Goal: Task Accomplishment & Management: Complete application form

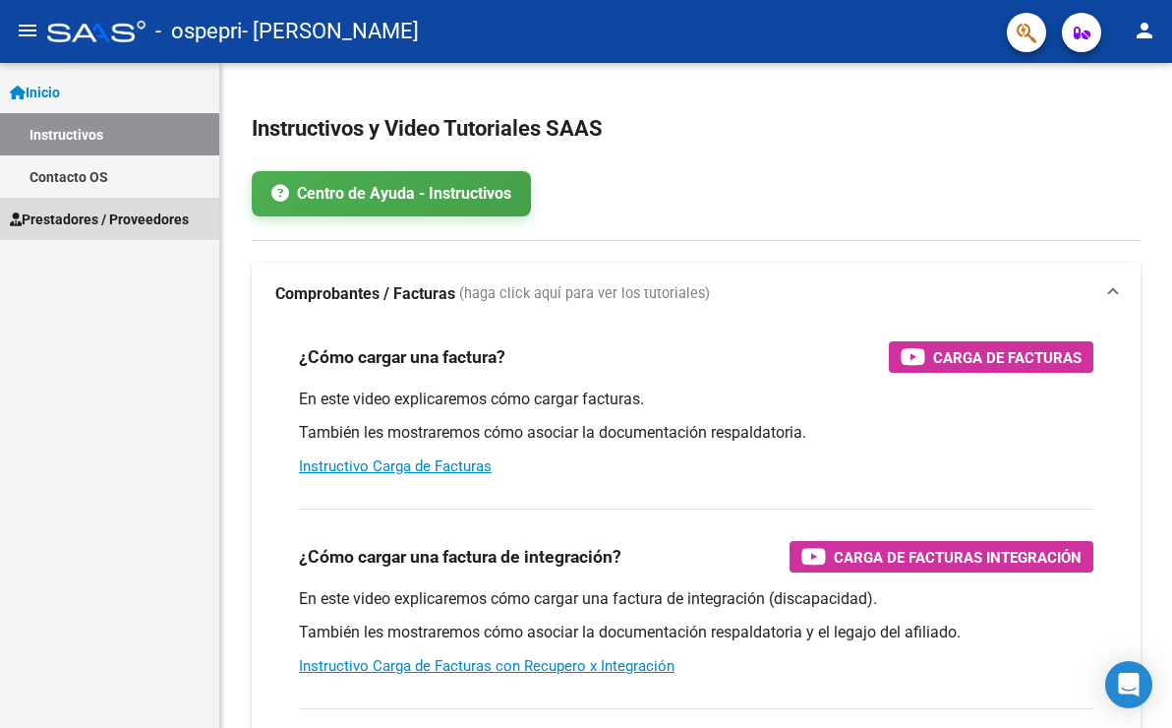
click at [75, 219] on span "Prestadores / Proveedores" at bounding box center [99, 220] width 179 height 22
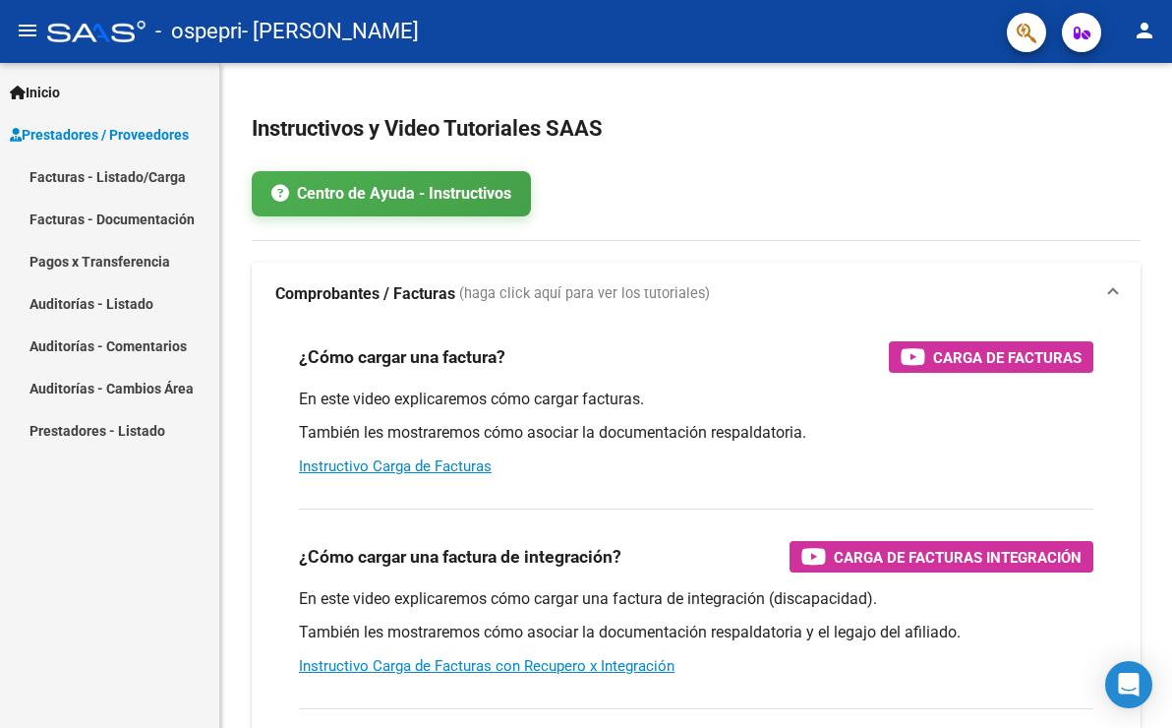
click at [130, 181] on link "Facturas - Listado/Carga" at bounding box center [109, 176] width 219 height 42
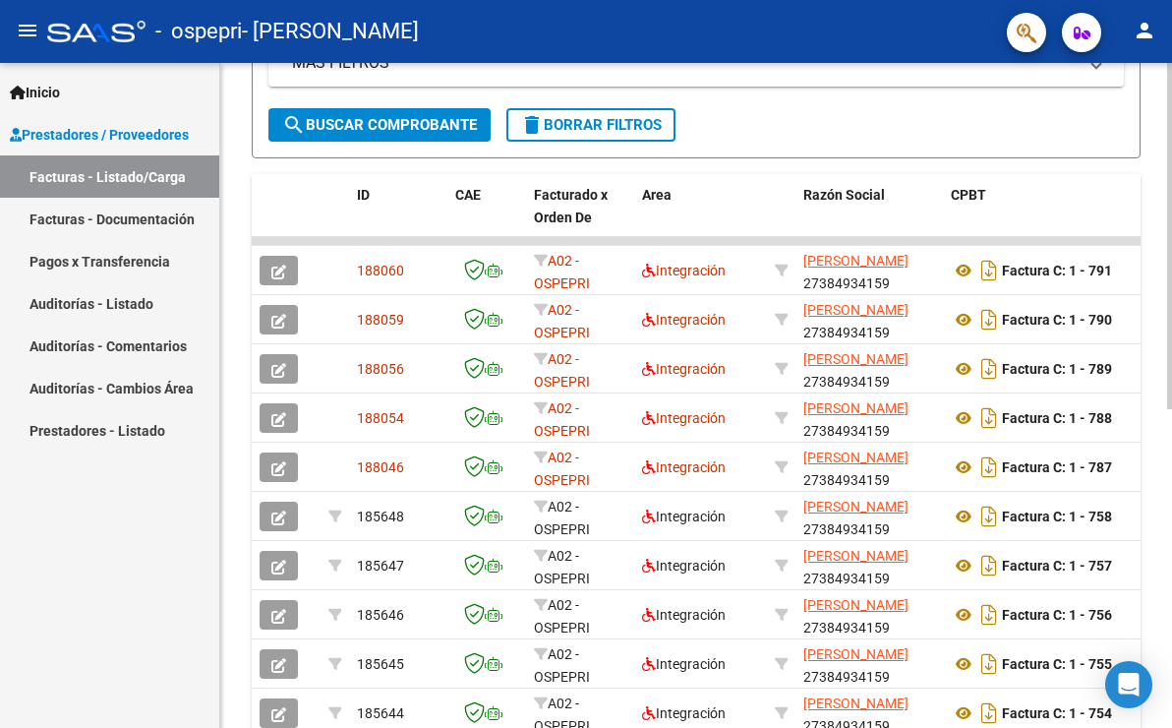
scroll to position [612, 0]
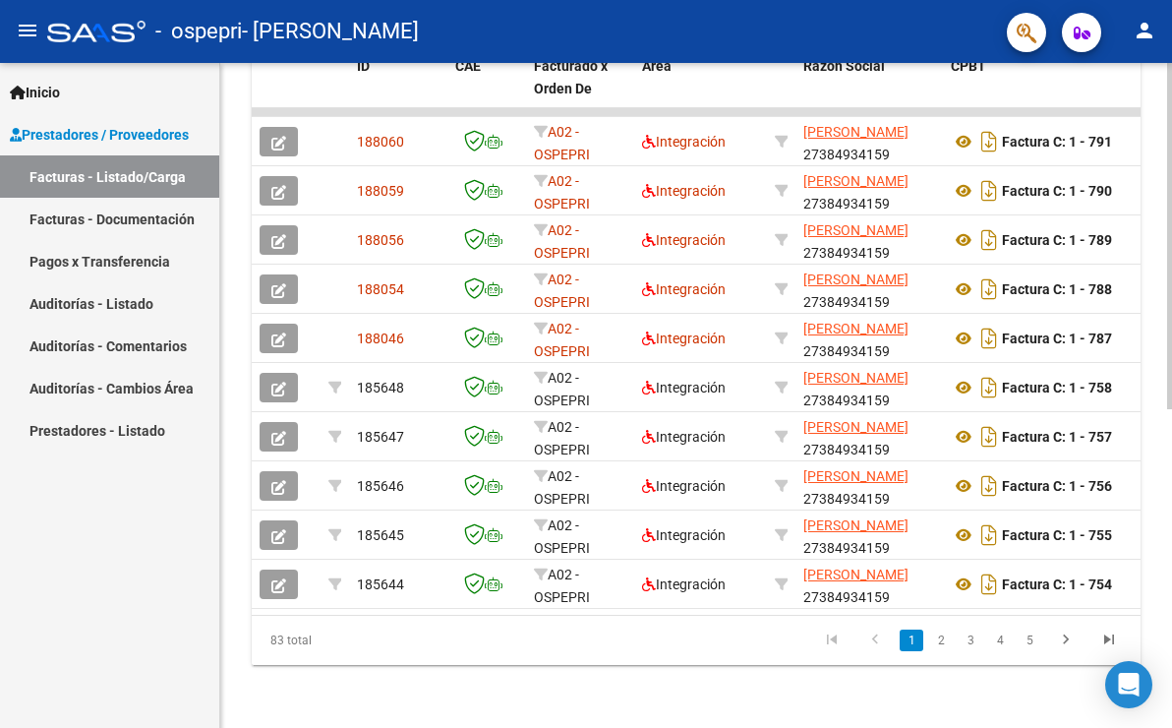
click at [1171, 464] on html "menu - ospepri - [PERSON_NAME] LUZ person Inicio Instructivos Contacto OS Prest…" at bounding box center [586, 364] width 1172 height 728
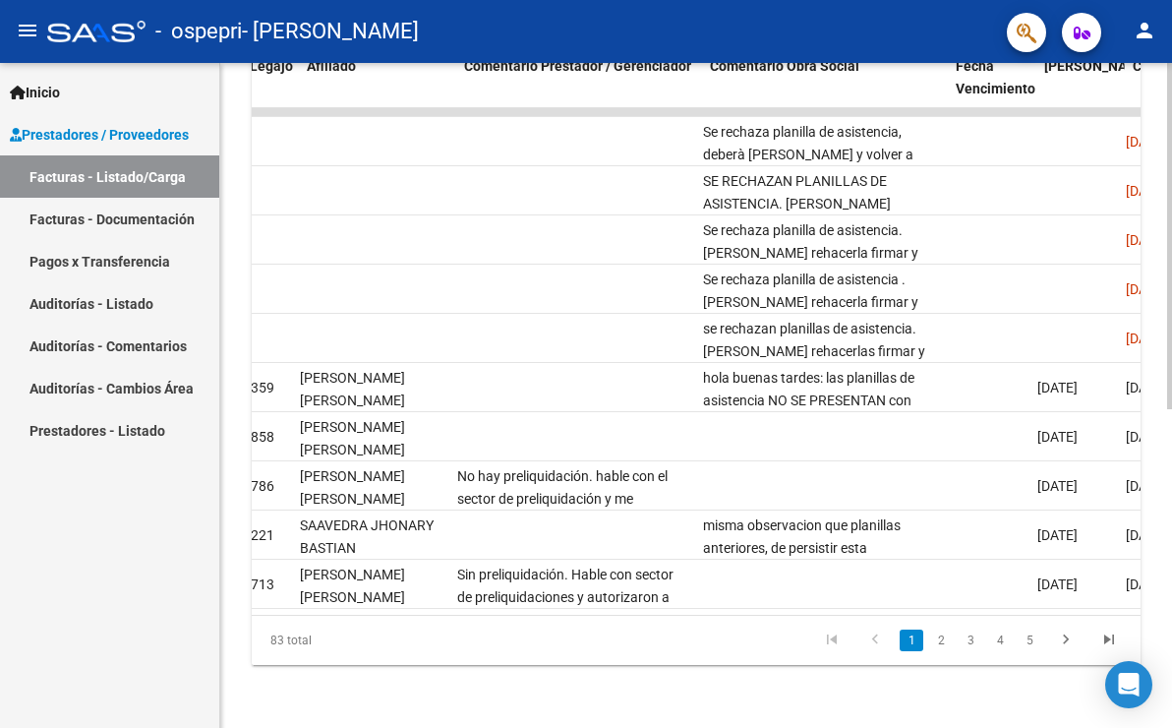
scroll to position [0, 2673]
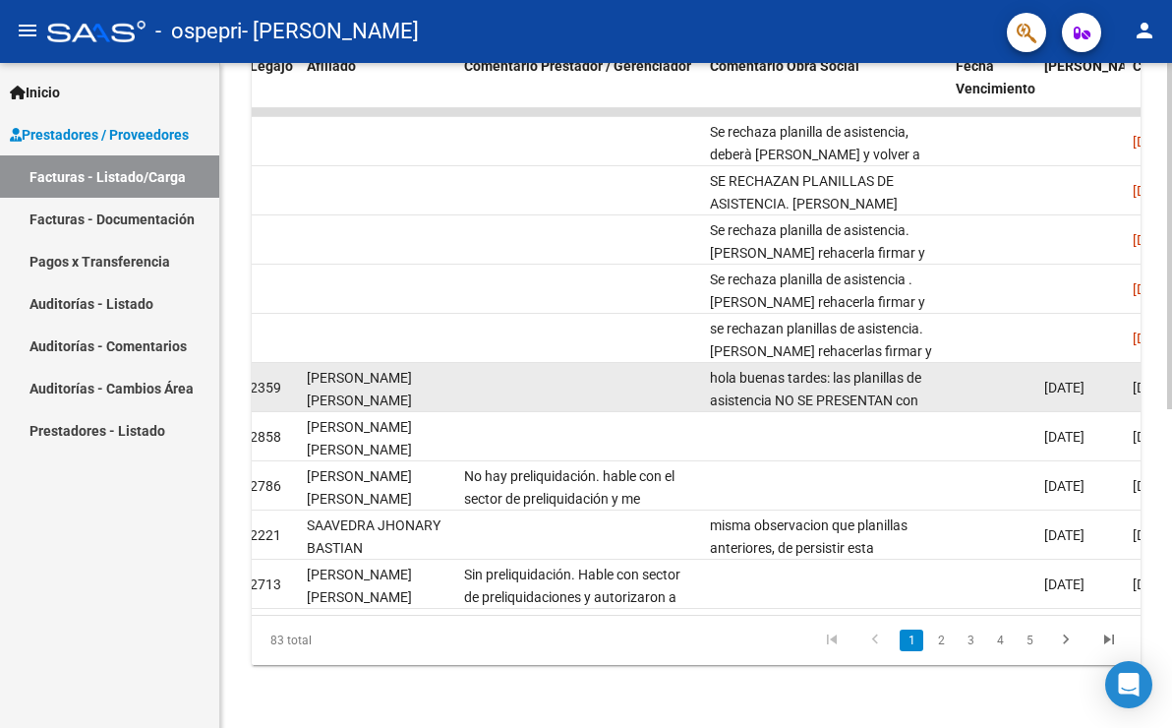
click at [866, 372] on div "hola buenas tardes: las planillas de asistencia NO SE PRESENTAN con borrones-ta…" at bounding box center [825, 387] width 230 height 41
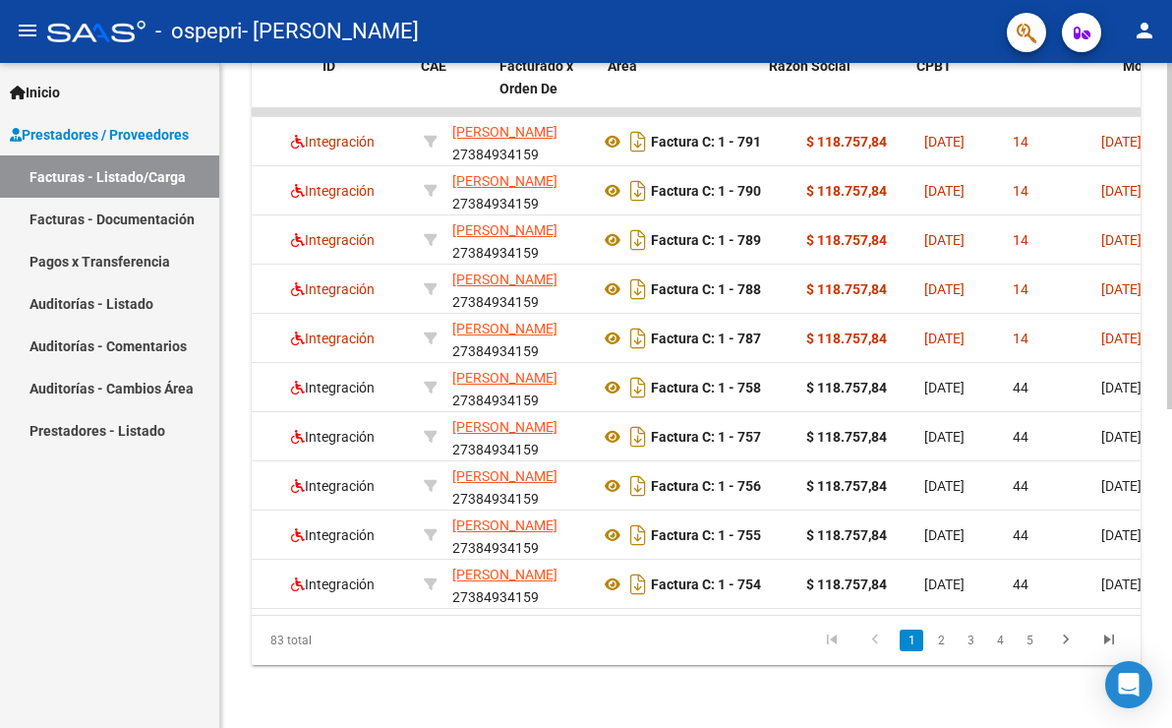
scroll to position [0, 0]
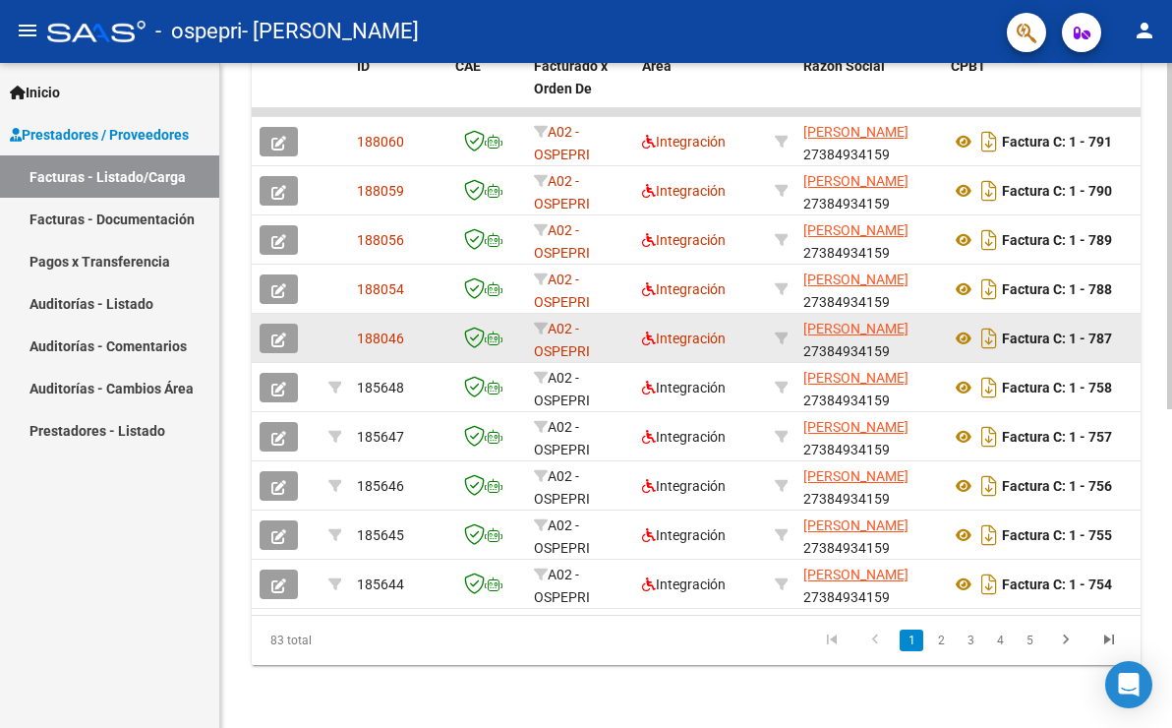
click at [274, 331] on span "button" at bounding box center [278, 338] width 15 height 18
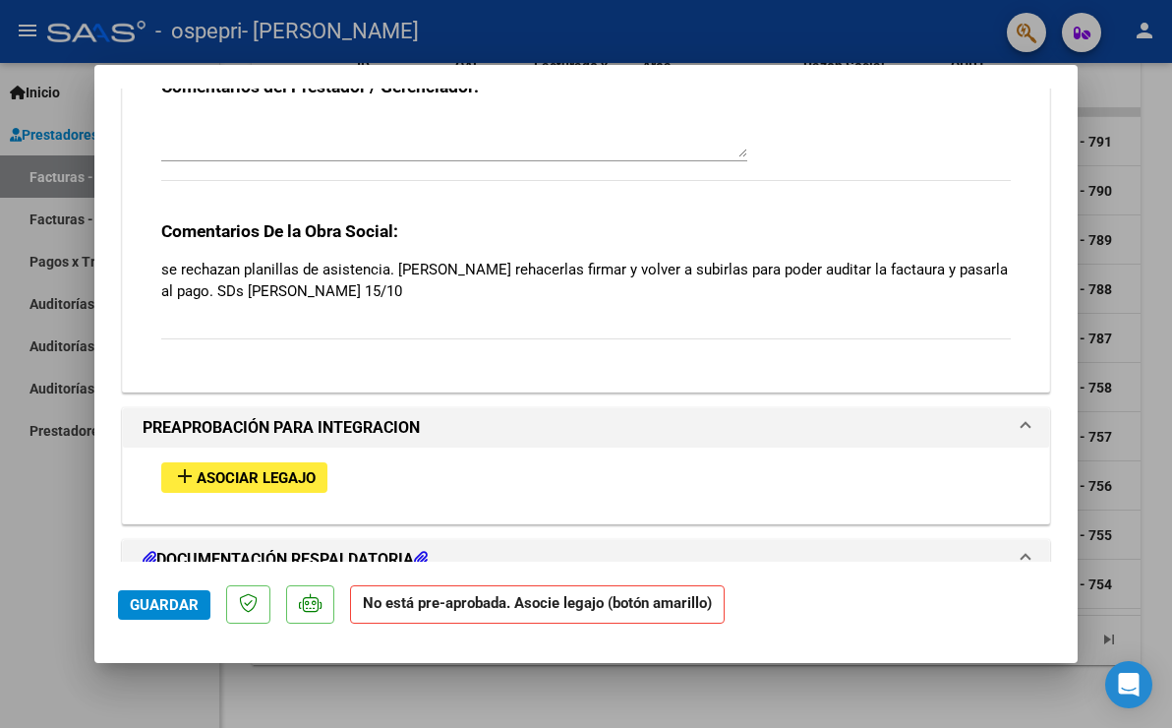
scroll to position [1653, 0]
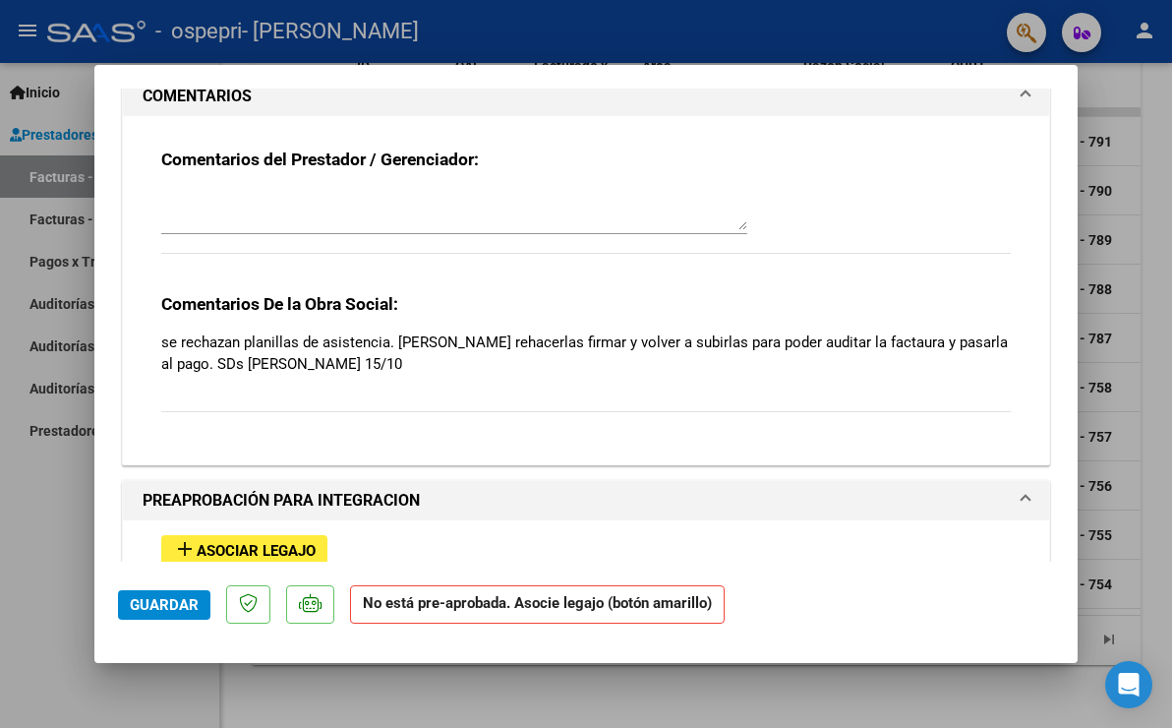
click at [1126, 307] on div at bounding box center [586, 364] width 1172 height 728
type input "$ 0,00"
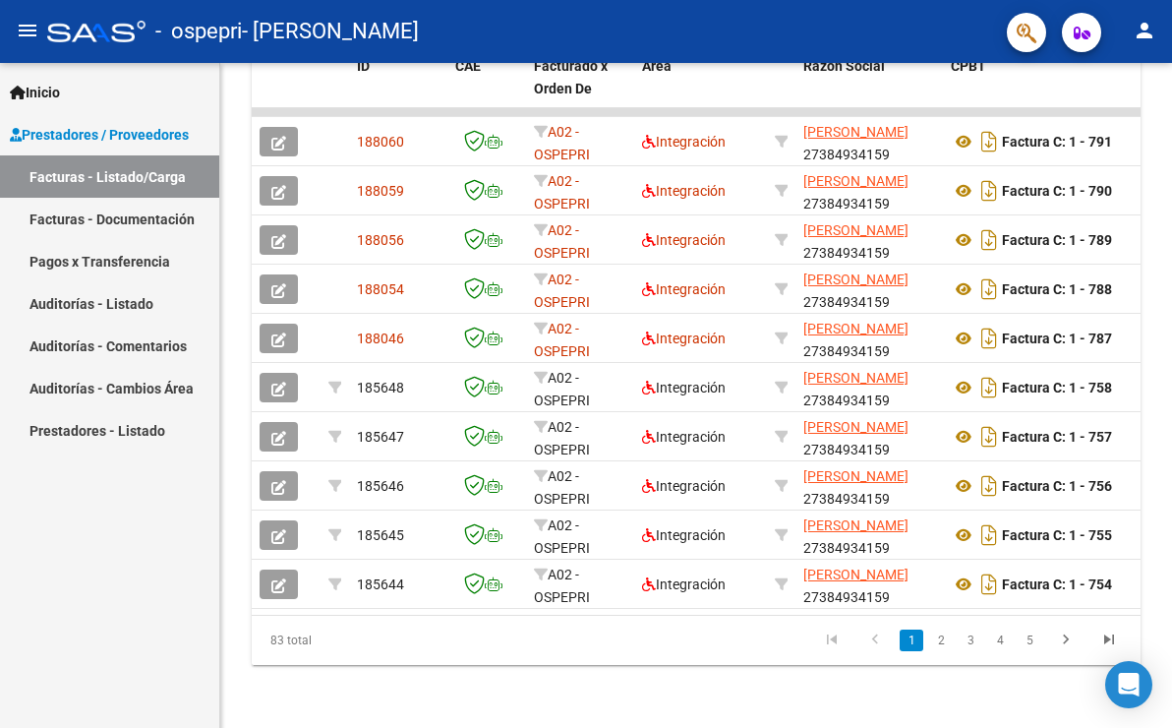
scroll to position [567, 0]
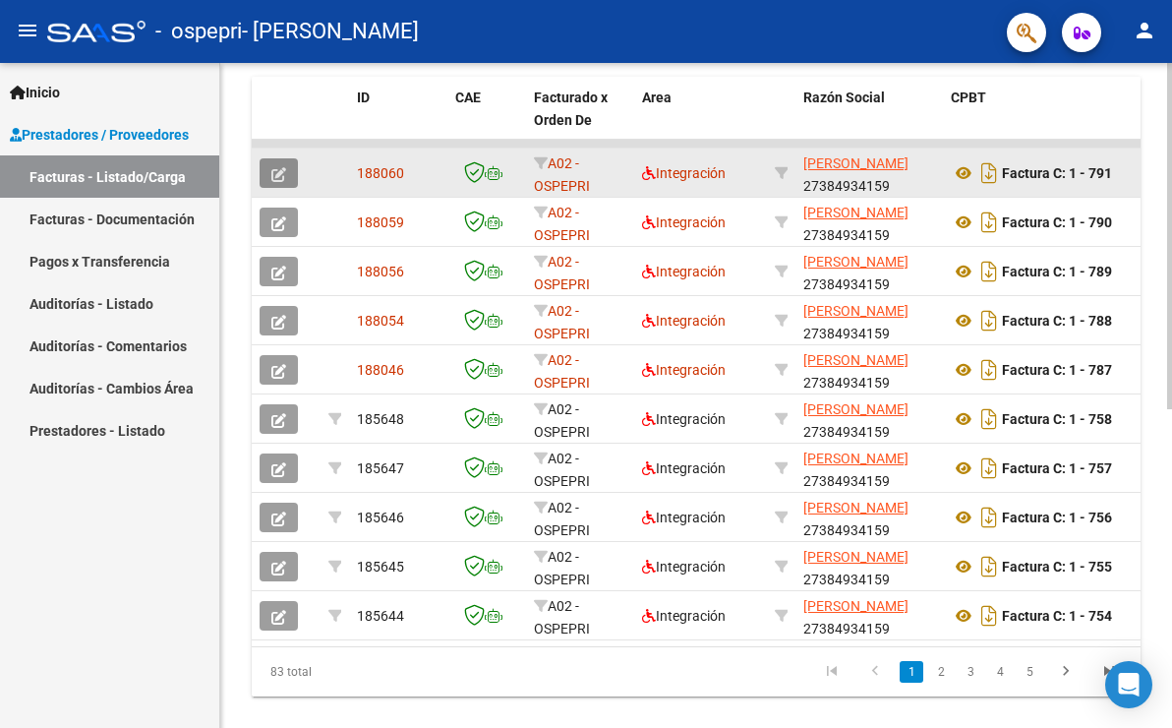
click at [272, 167] on icon "button" at bounding box center [278, 174] width 15 height 15
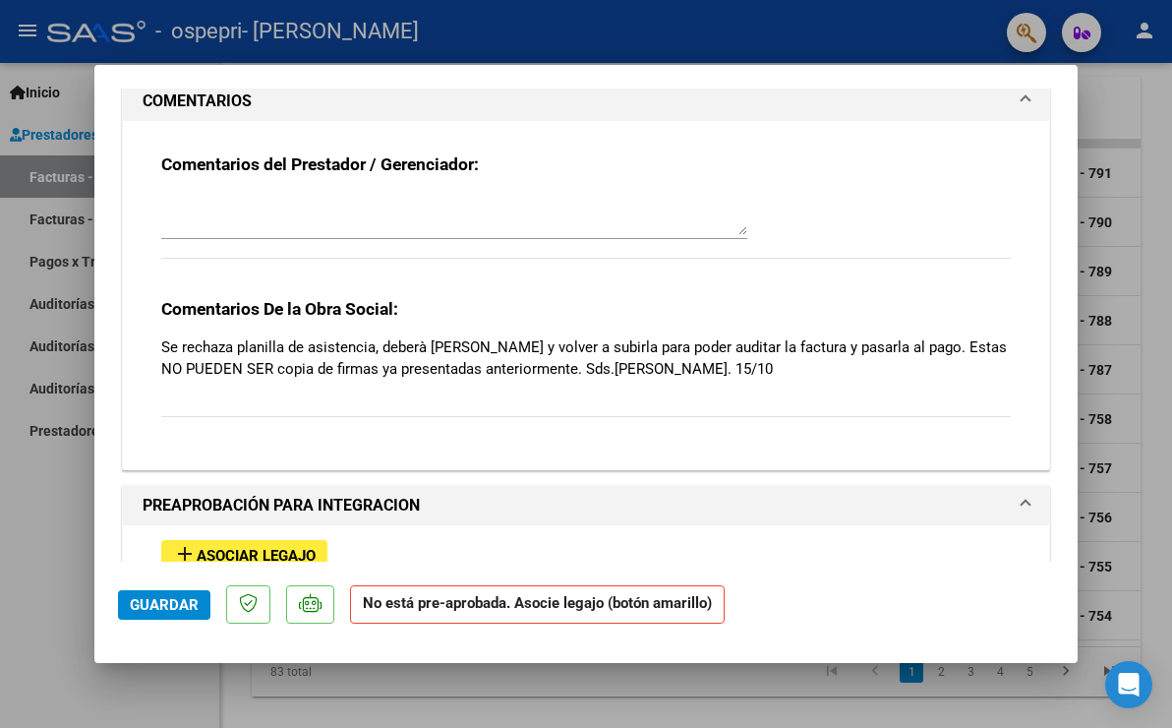
scroll to position [1644, 0]
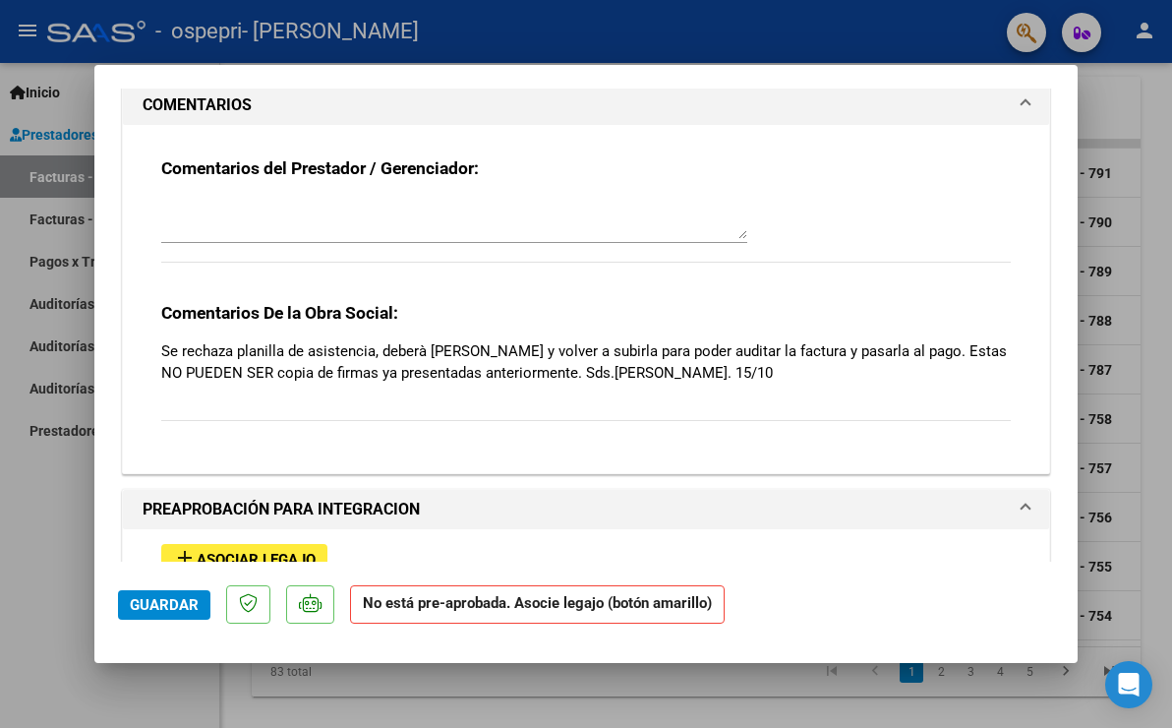
click at [1123, 347] on div at bounding box center [586, 364] width 1172 height 728
type input "$ 0,00"
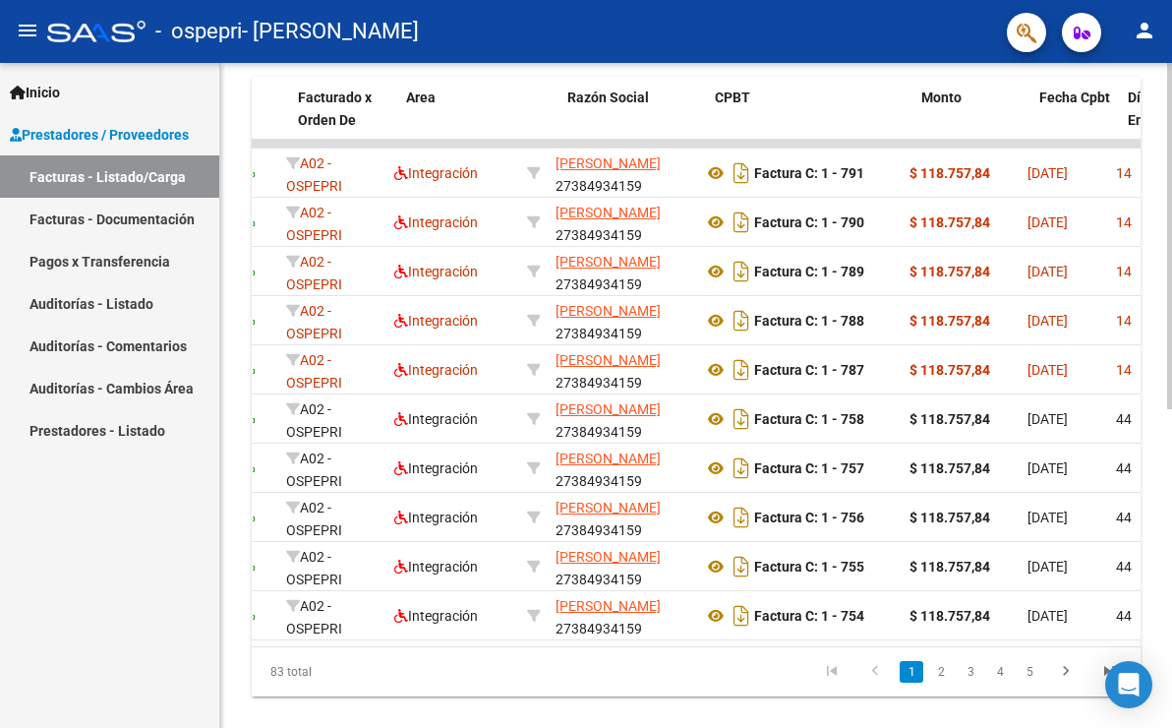
scroll to position [0, 0]
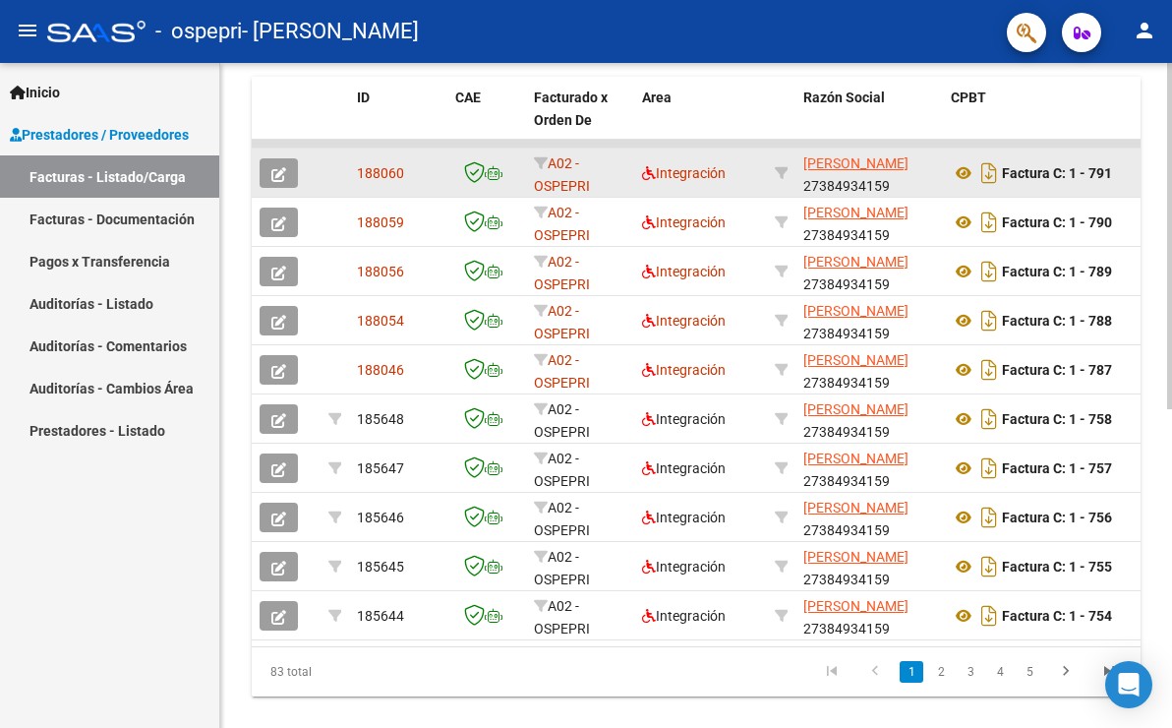
click at [267, 173] on button "button" at bounding box center [279, 173] width 38 height 30
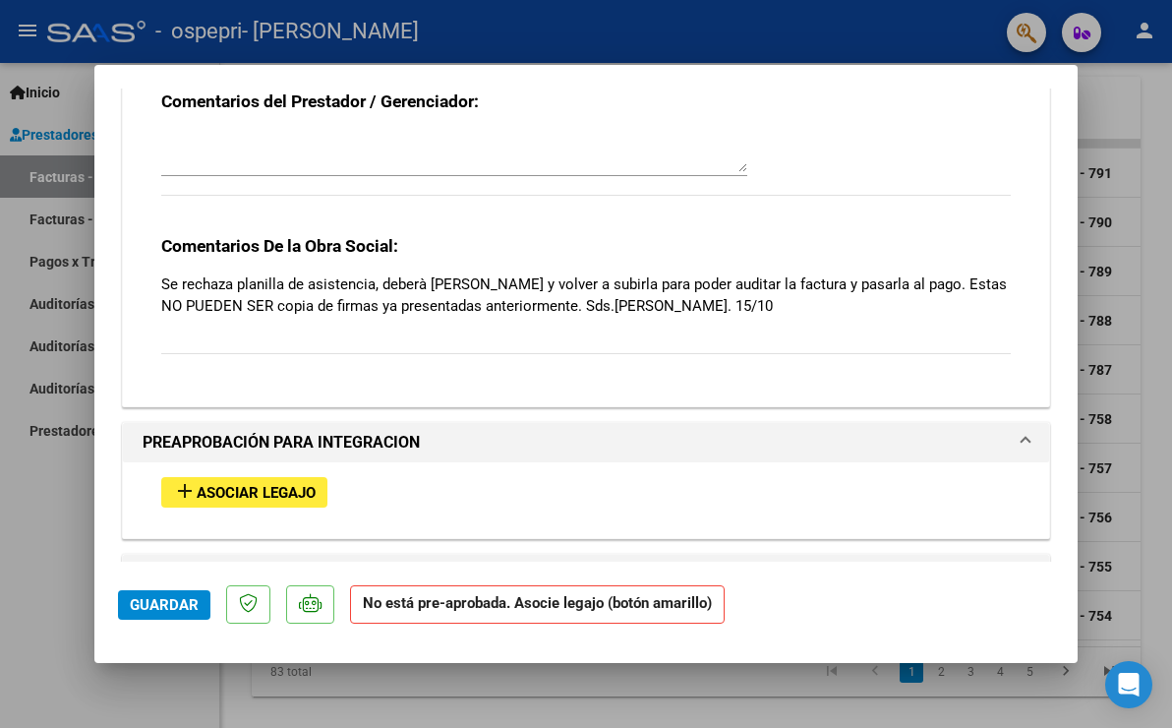
scroll to position [1726, 0]
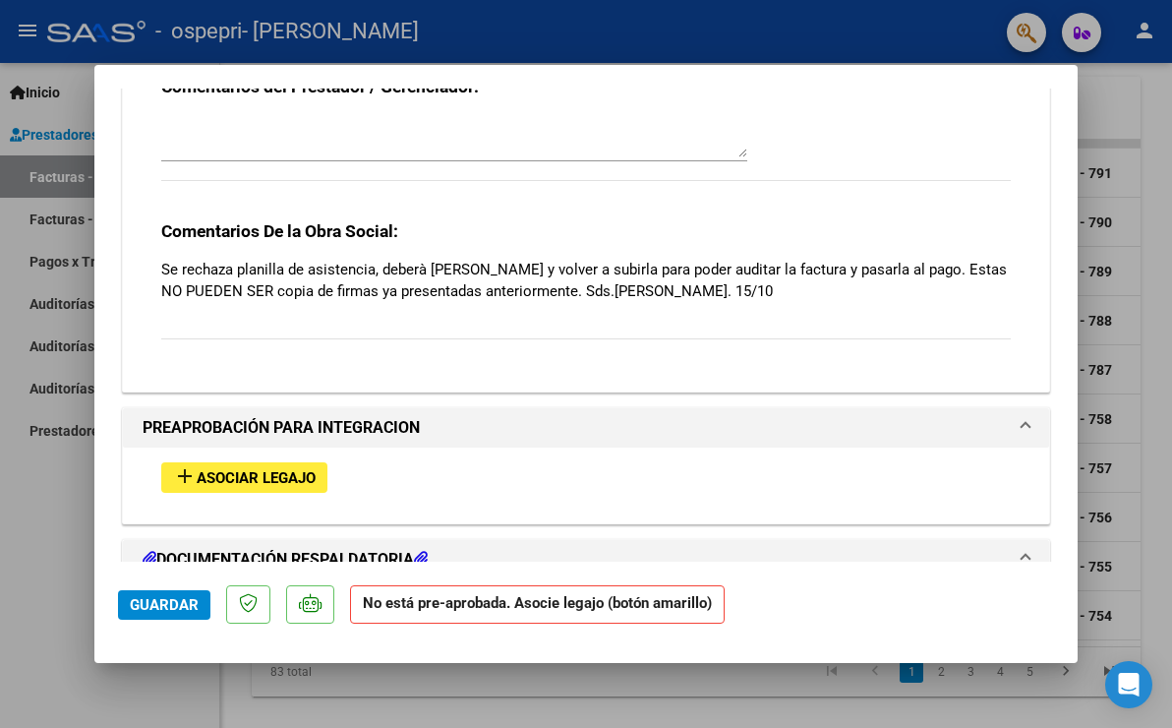
click at [64, 482] on div at bounding box center [586, 364] width 1172 height 728
type input "$ 0,00"
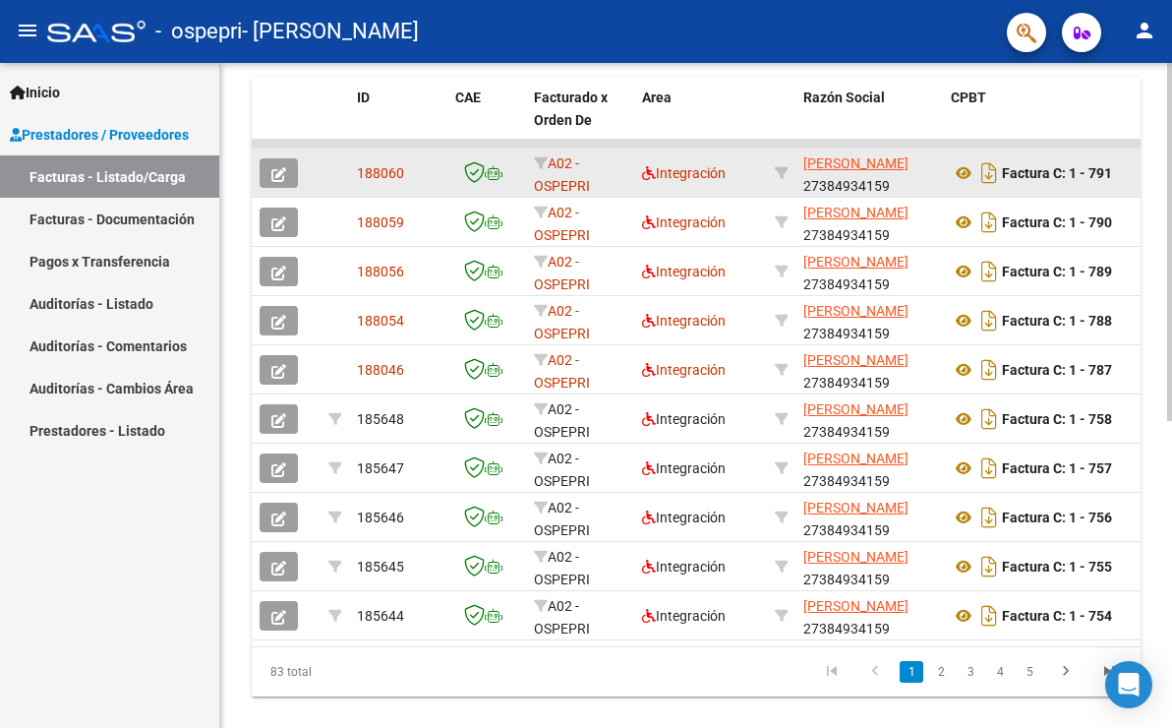
scroll to position [567, 0]
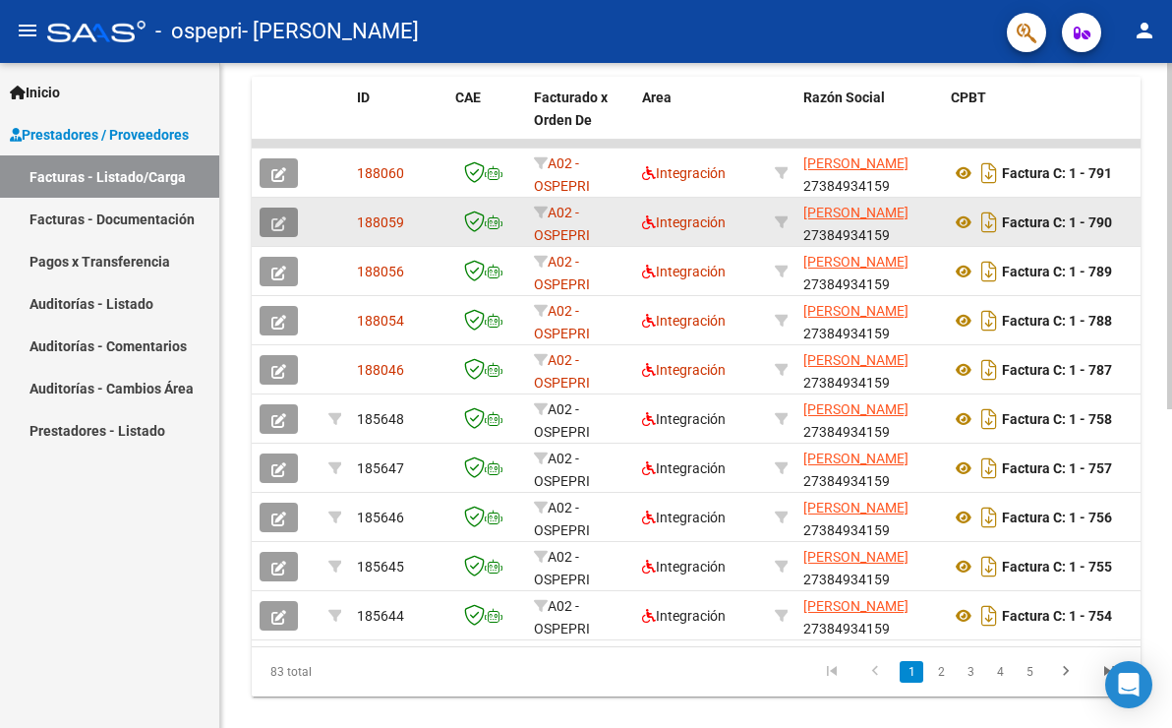
click at [283, 224] on icon "button" at bounding box center [278, 223] width 15 height 15
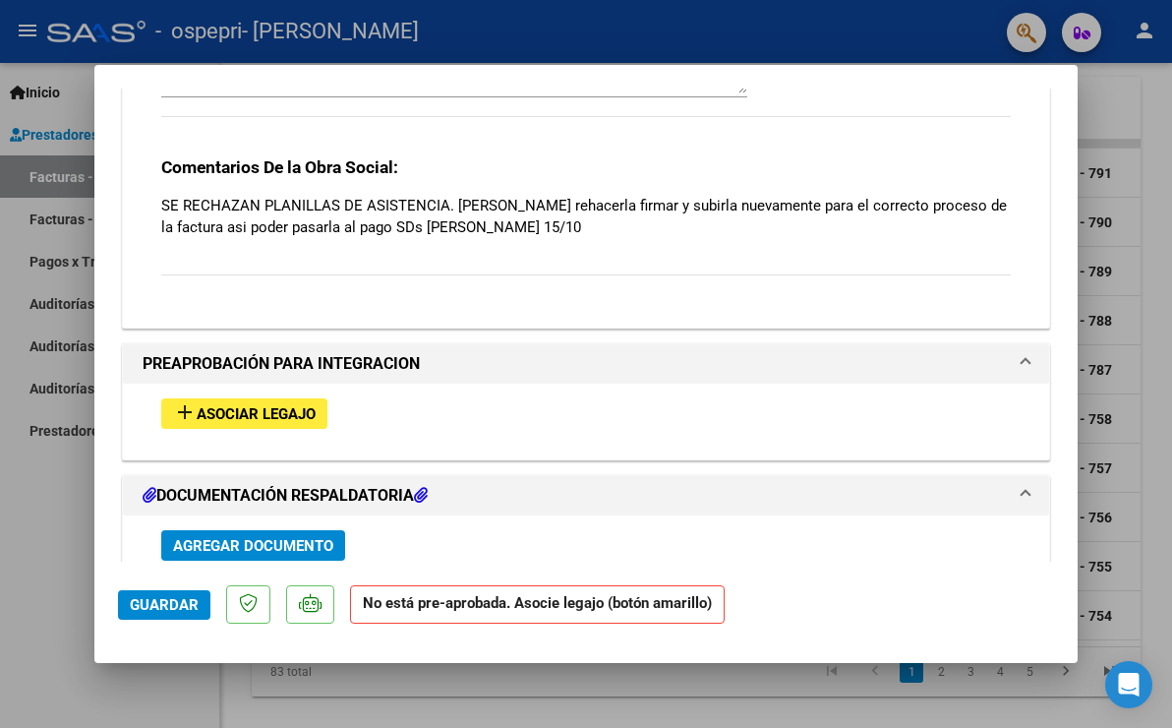
scroll to position [1784, 0]
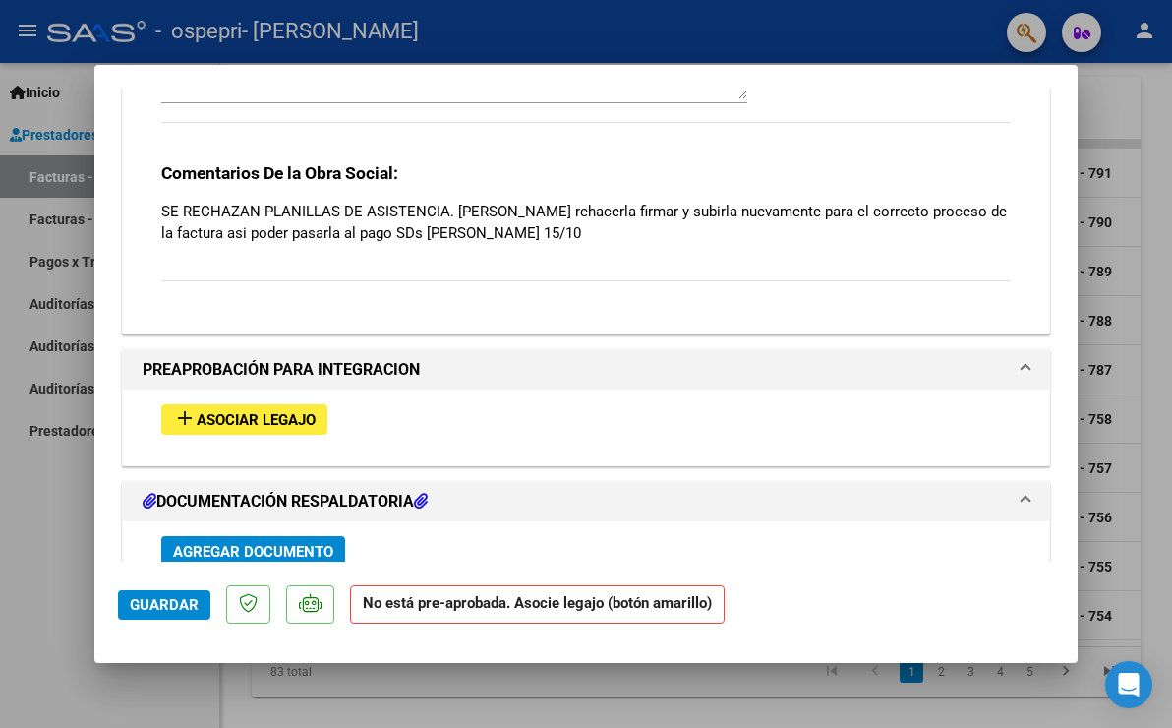
click at [66, 453] on div at bounding box center [586, 364] width 1172 height 728
type input "$ 0,00"
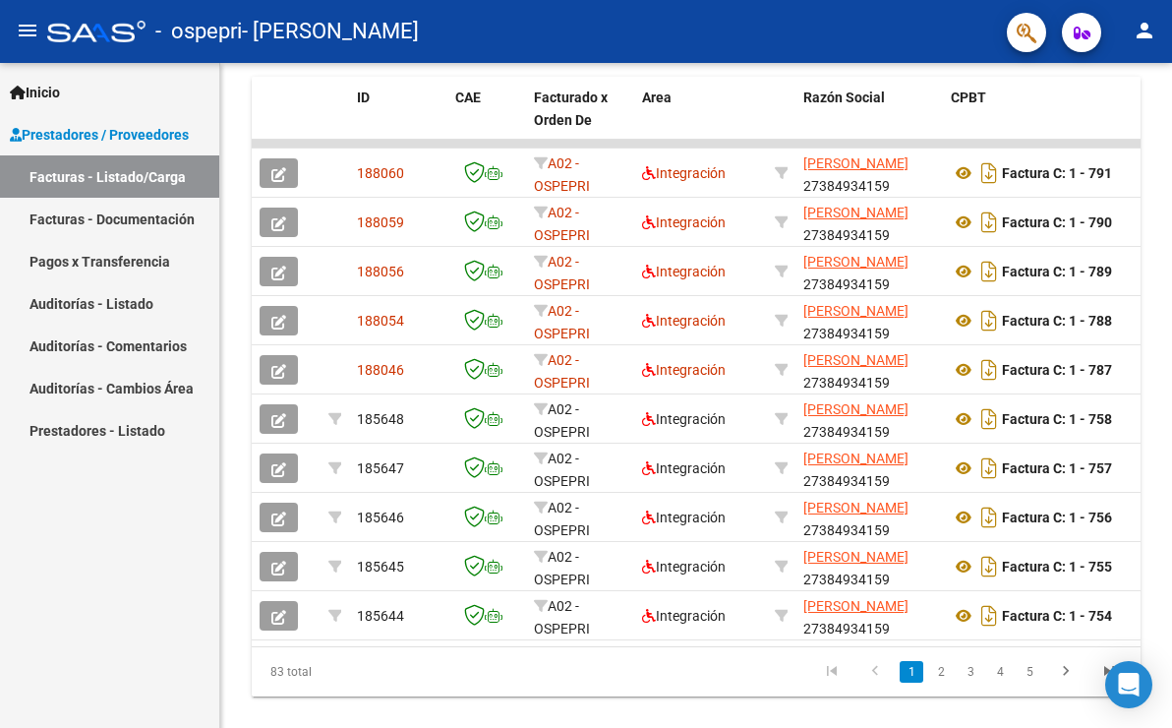
scroll to position [567, 0]
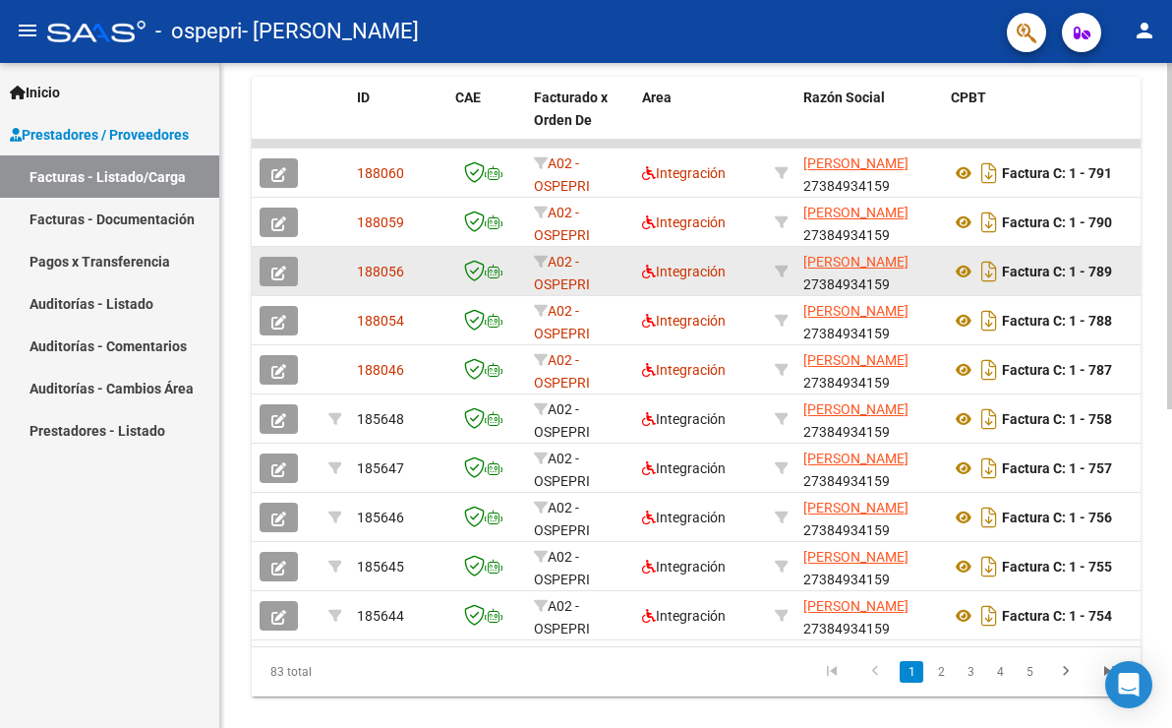
click at [278, 275] on icon "button" at bounding box center [278, 273] width 15 height 15
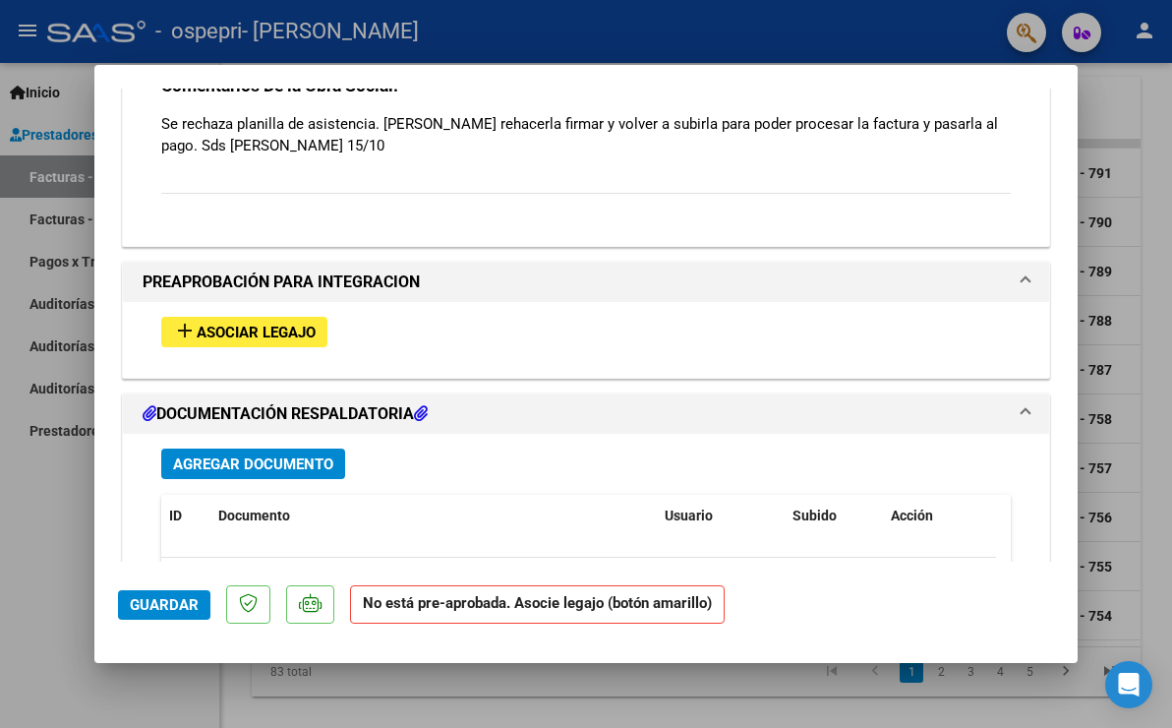
scroll to position [1886, 0]
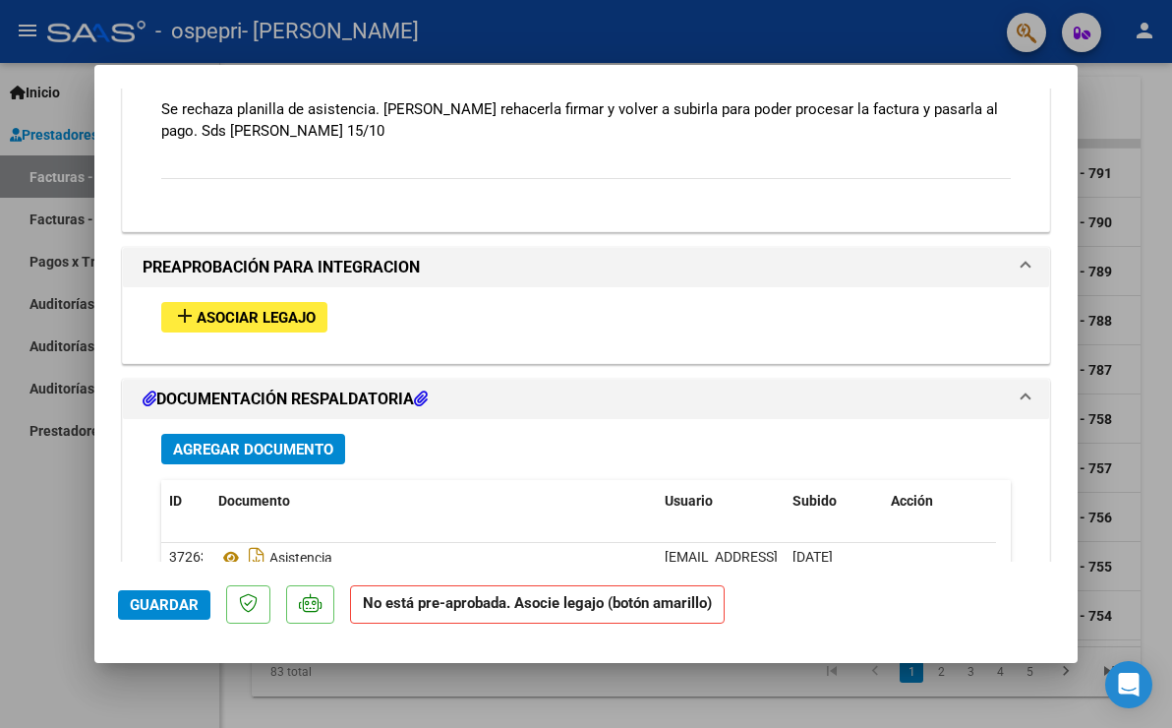
click at [32, 486] on div at bounding box center [586, 364] width 1172 height 728
type input "$ 0,00"
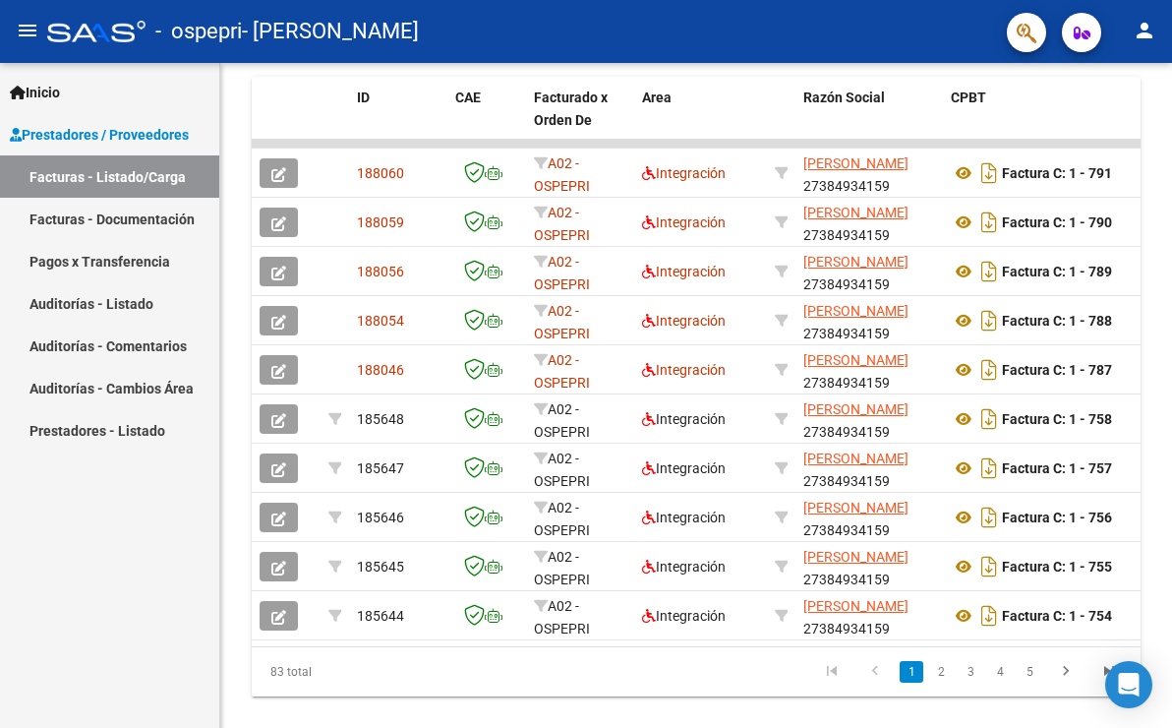
scroll to position [567, 0]
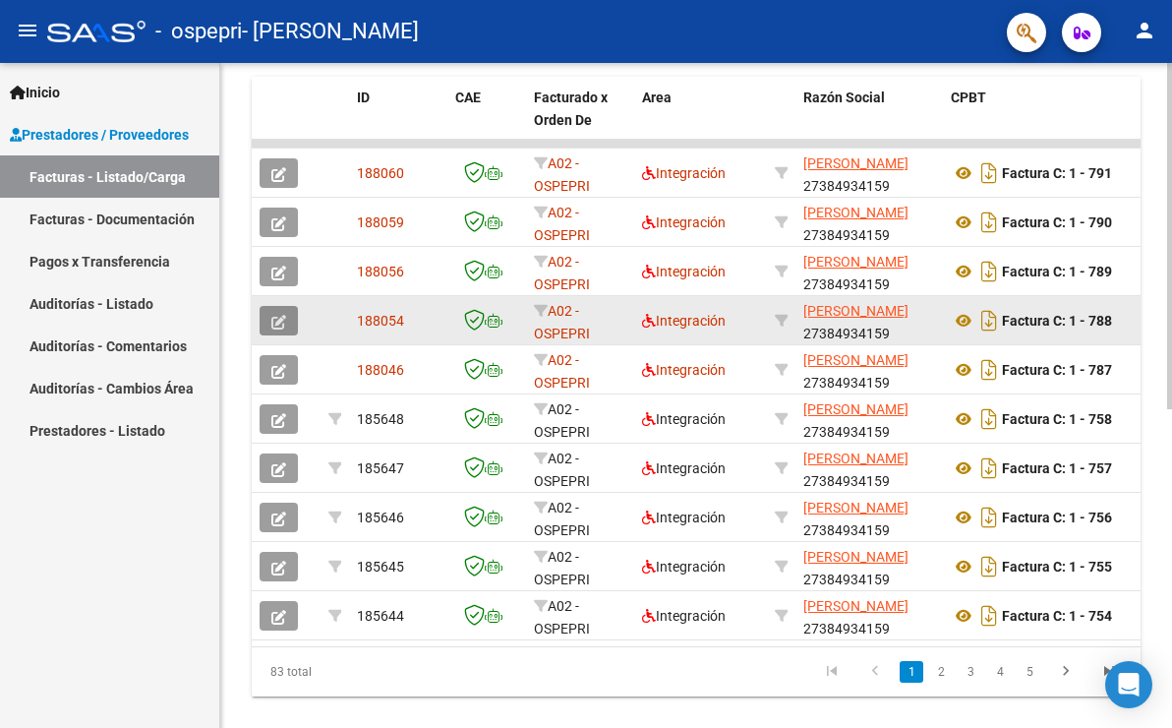
click at [280, 317] on icon "button" at bounding box center [278, 322] width 15 height 15
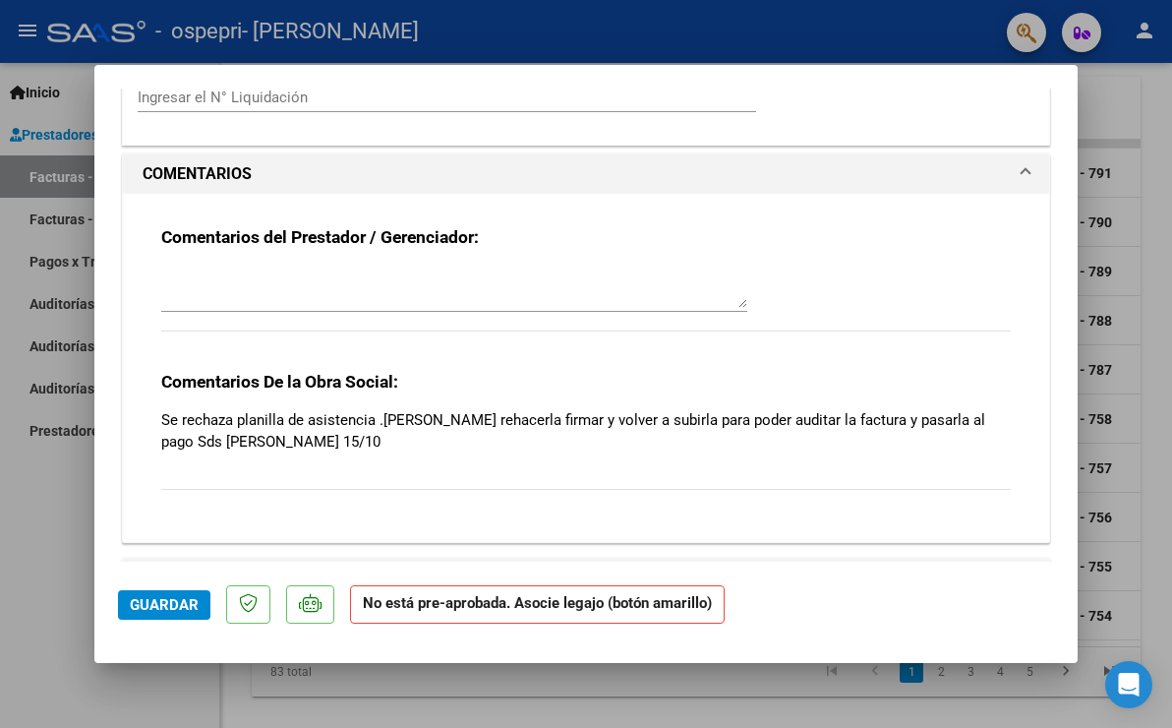
scroll to position [1590, 0]
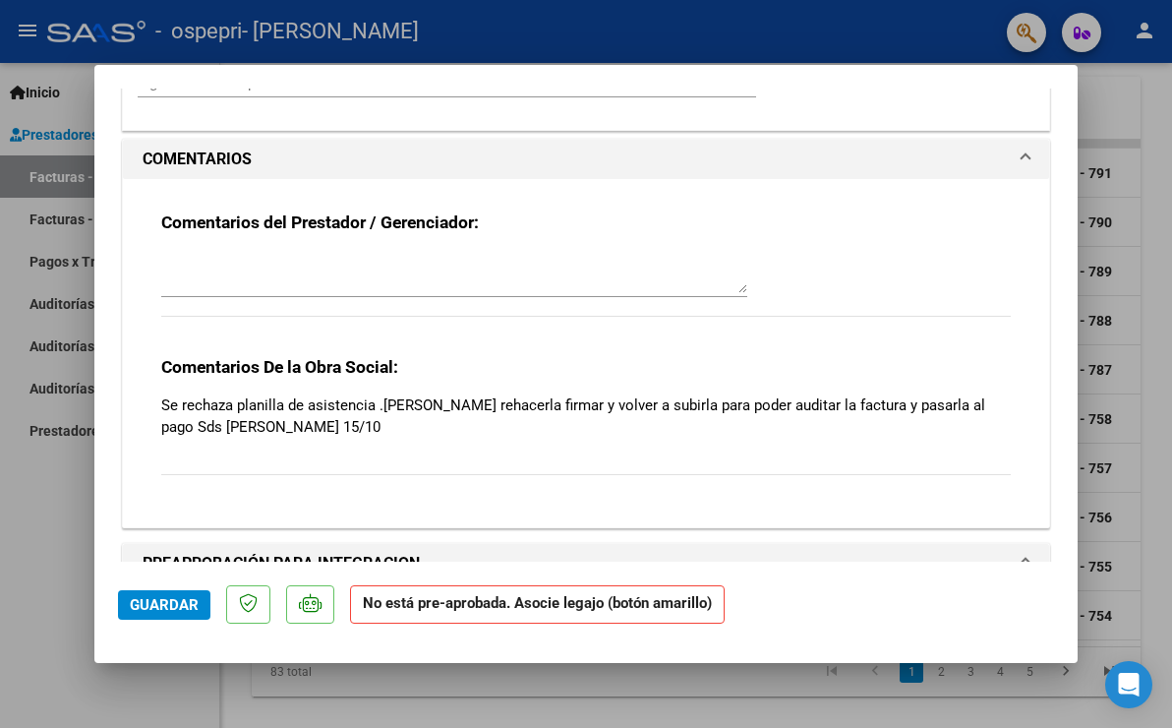
click at [38, 493] on div at bounding box center [586, 364] width 1172 height 728
type input "$ 0,00"
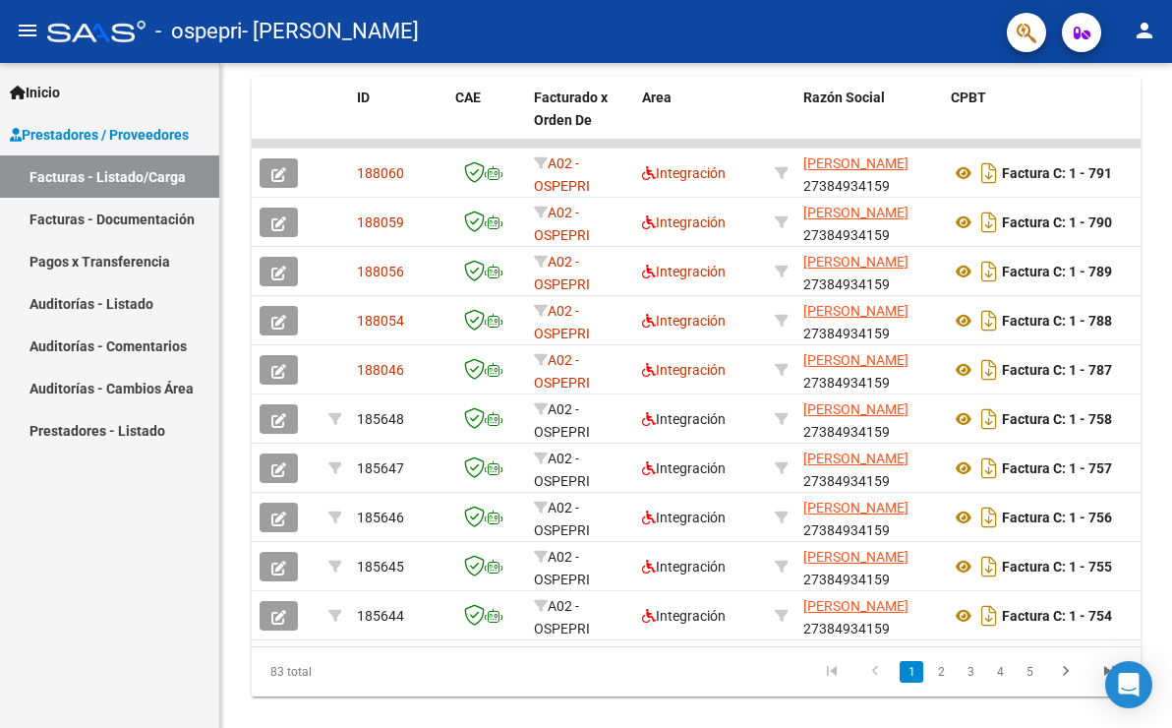
scroll to position [567, 0]
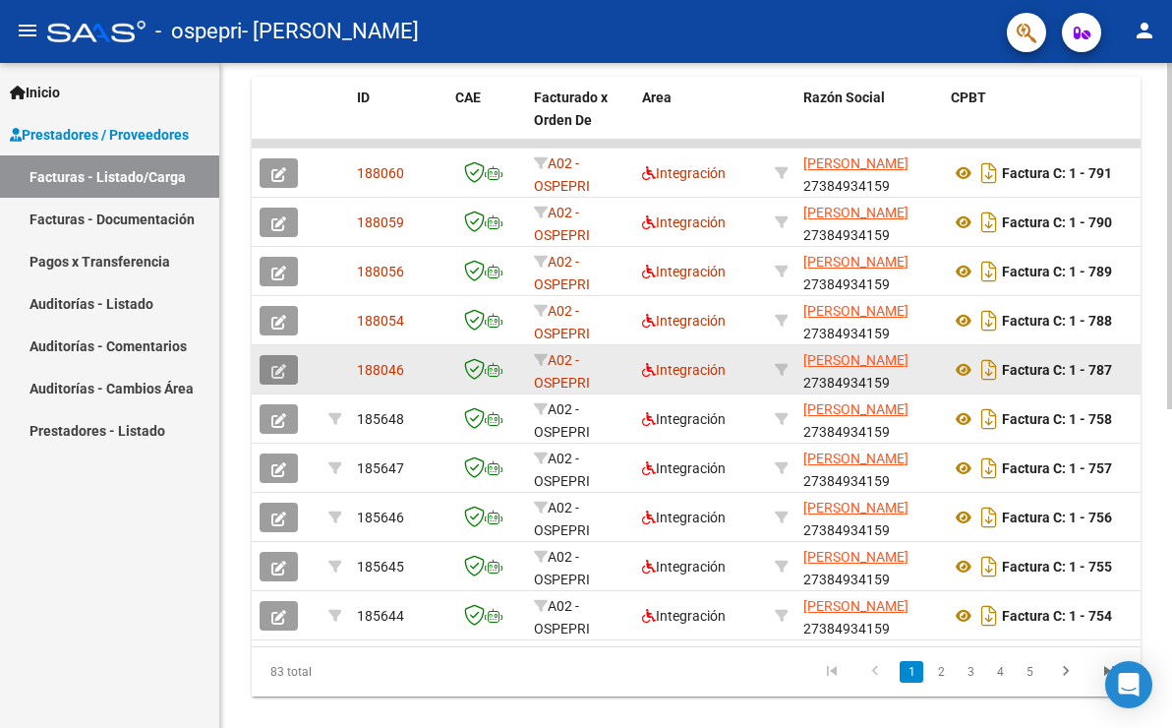
click at [279, 374] on icon "button" at bounding box center [278, 371] width 15 height 15
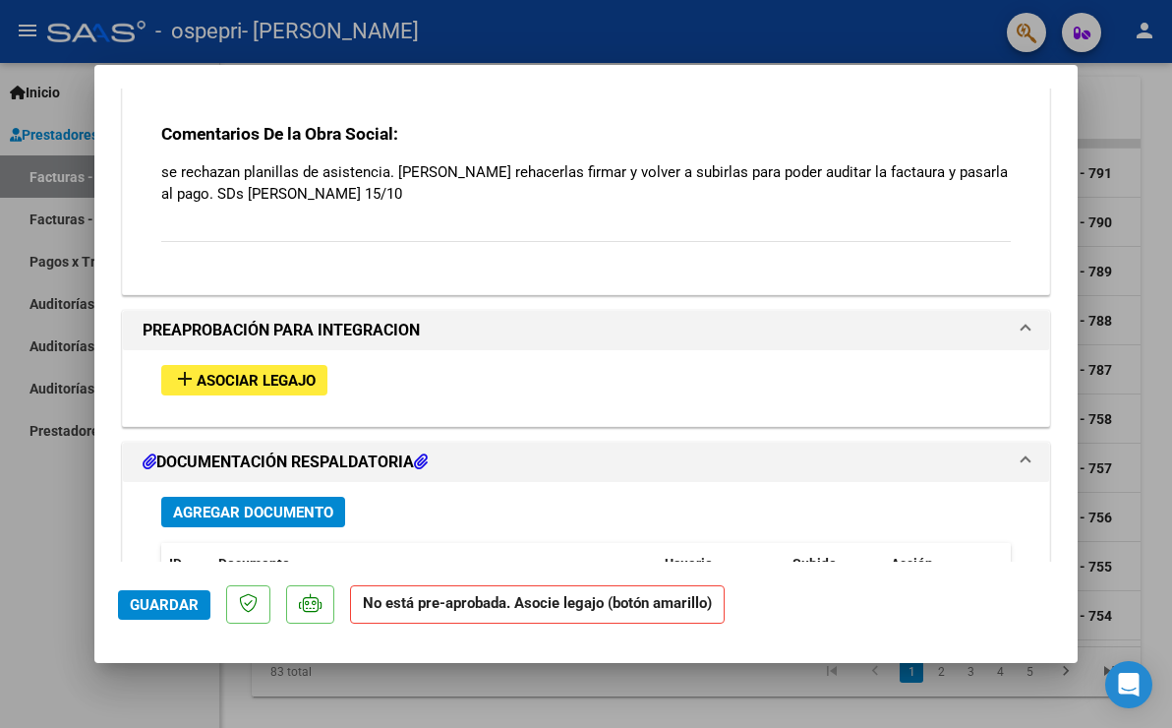
scroll to position [1862, 0]
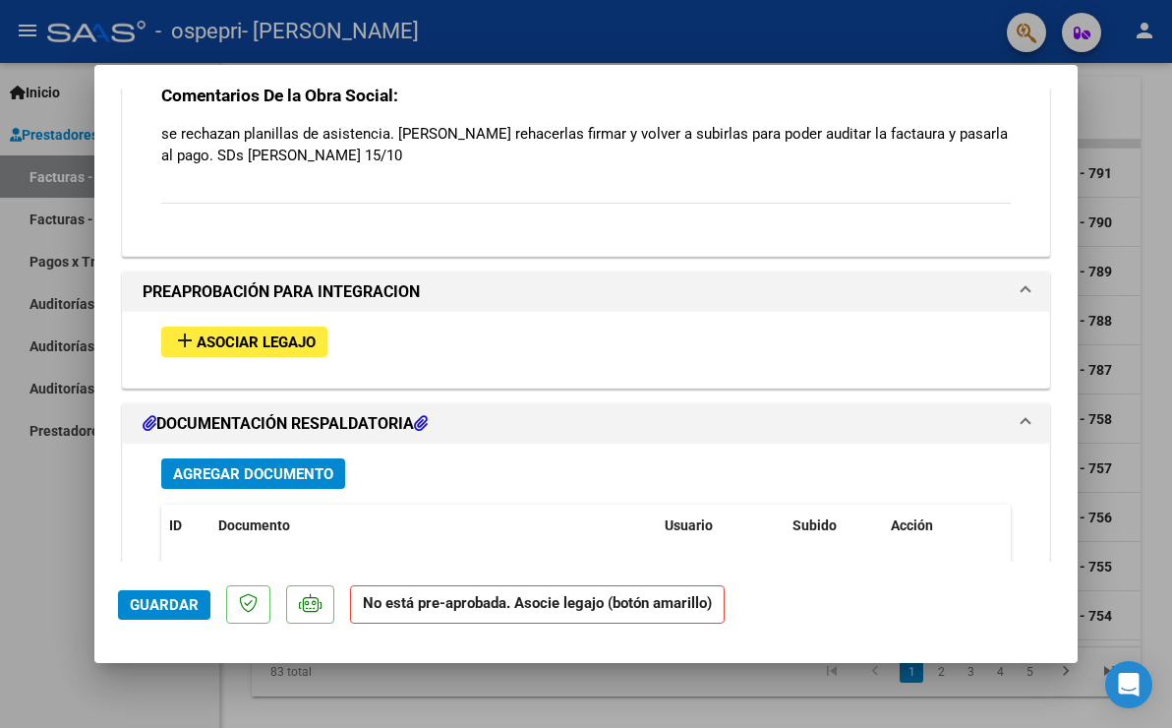
click at [60, 476] on div at bounding box center [586, 364] width 1172 height 728
type input "$ 0,00"
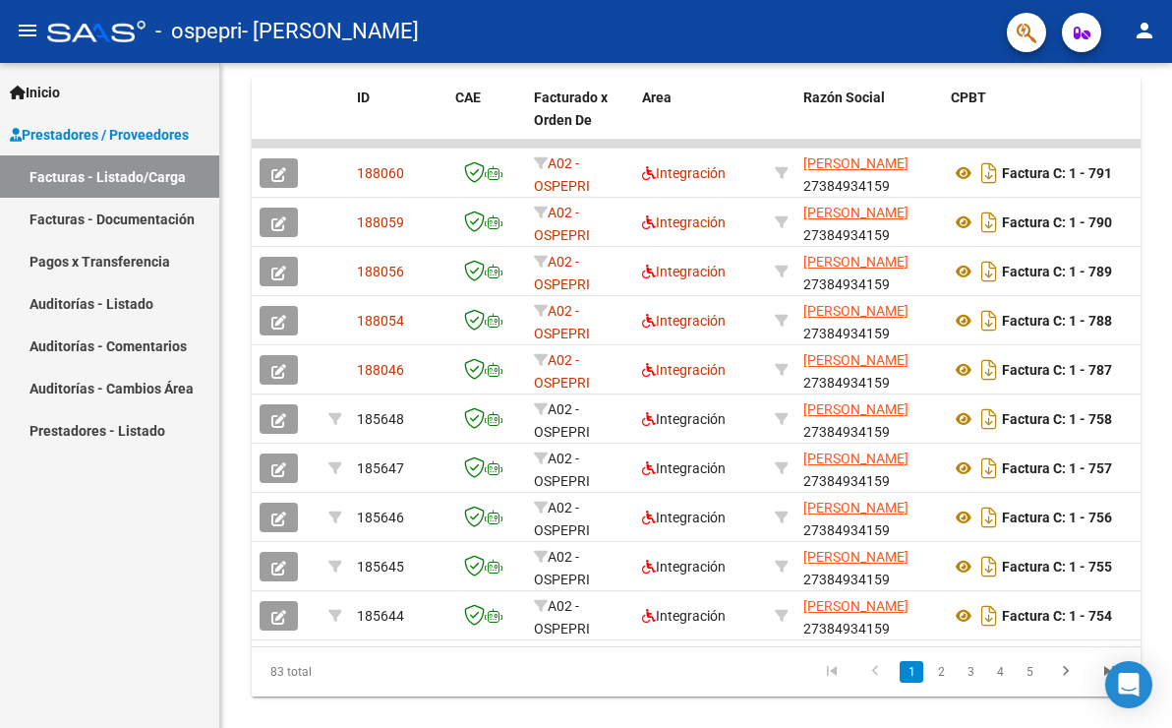
scroll to position [567, 0]
